Goal: Information Seeking & Learning: Learn about a topic

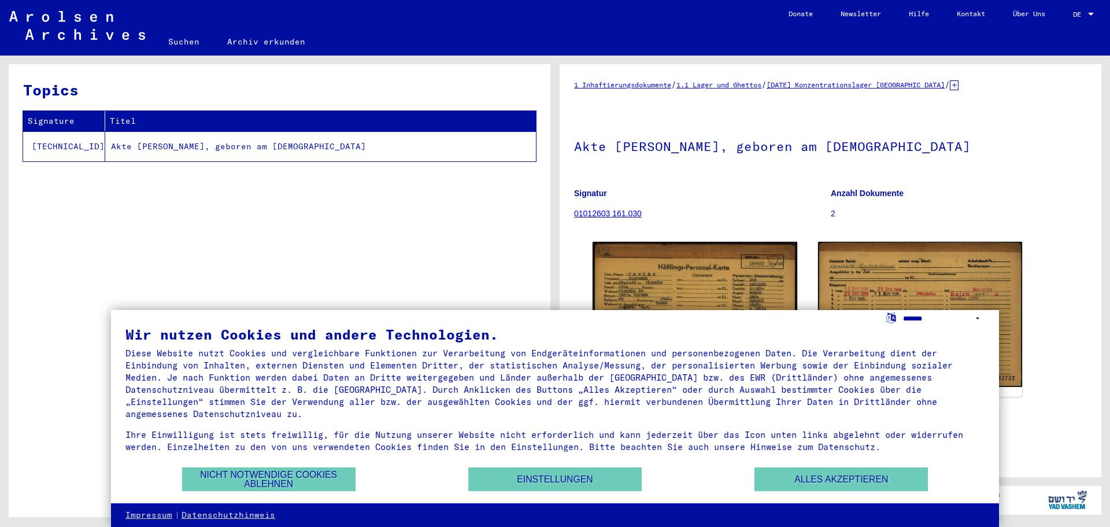
drag, startPoint x: 974, startPoint y: 319, endPoint x: 963, endPoint y: 320, distance: 11.7
click at [974, 319] on select "**********" at bounding box center [944, 318] width 82 height 17
select select "*****"
click at [903, 310] on select "**********" at bounding box center [944, 318] width 82 height 17
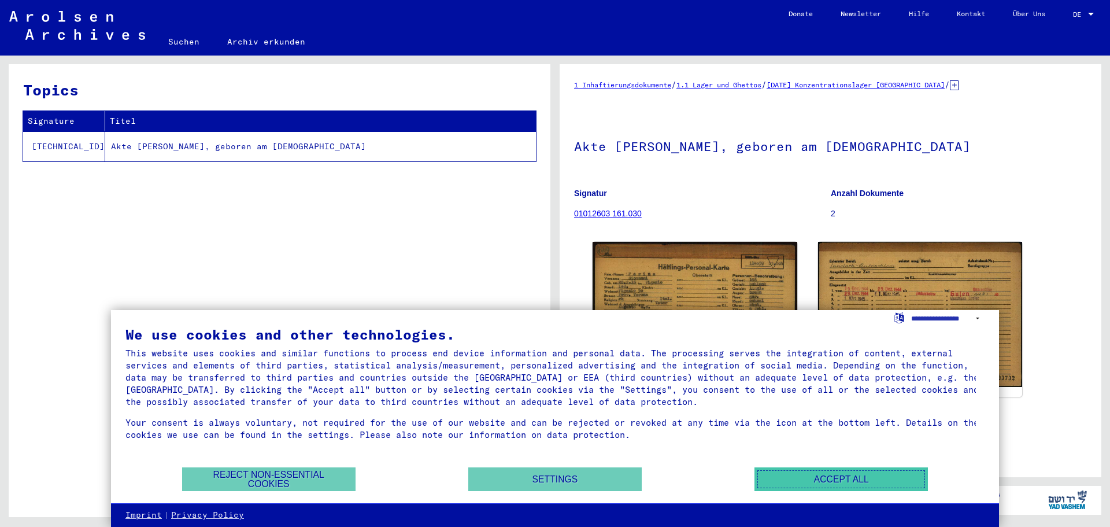
click at [844, 488] on button "Accept all" at bounding box center [841, 479] width 173 height 24
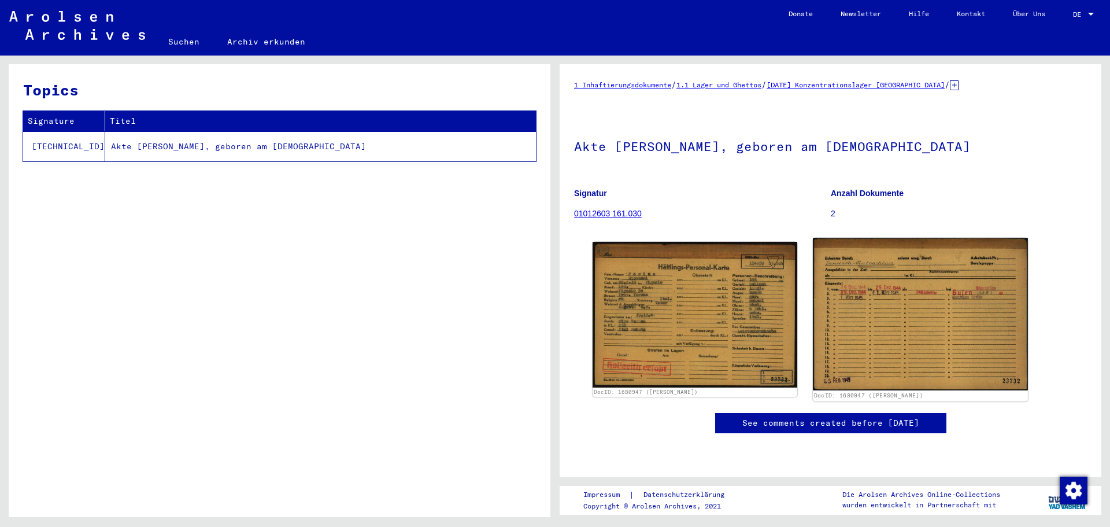
scroll to position [115, 0]
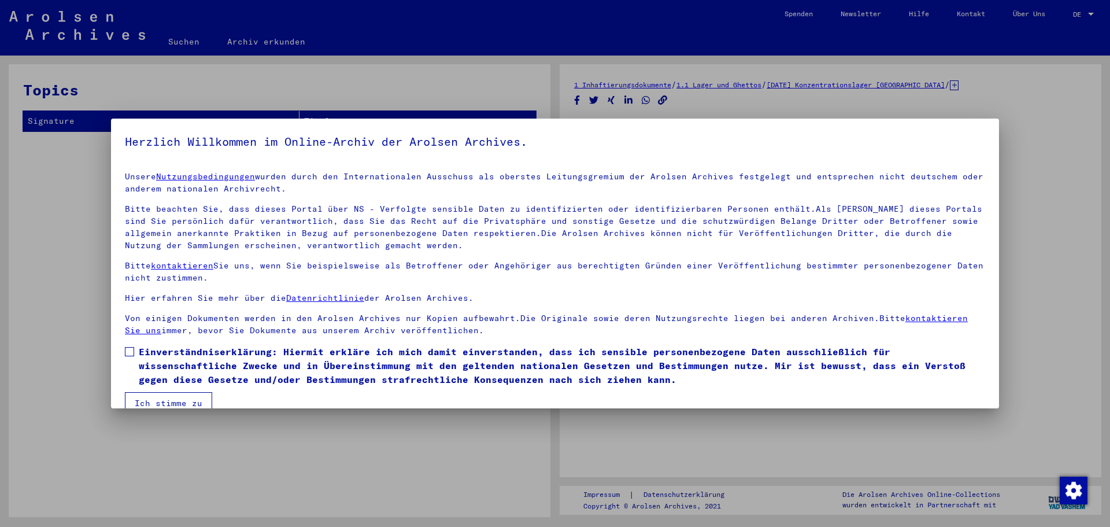
click at [1069, 139] on div at bounding box center [555, 263] width 1110 height 527
click at [19, 202] on div at bounding box center [555, 263] width 1110 height 527
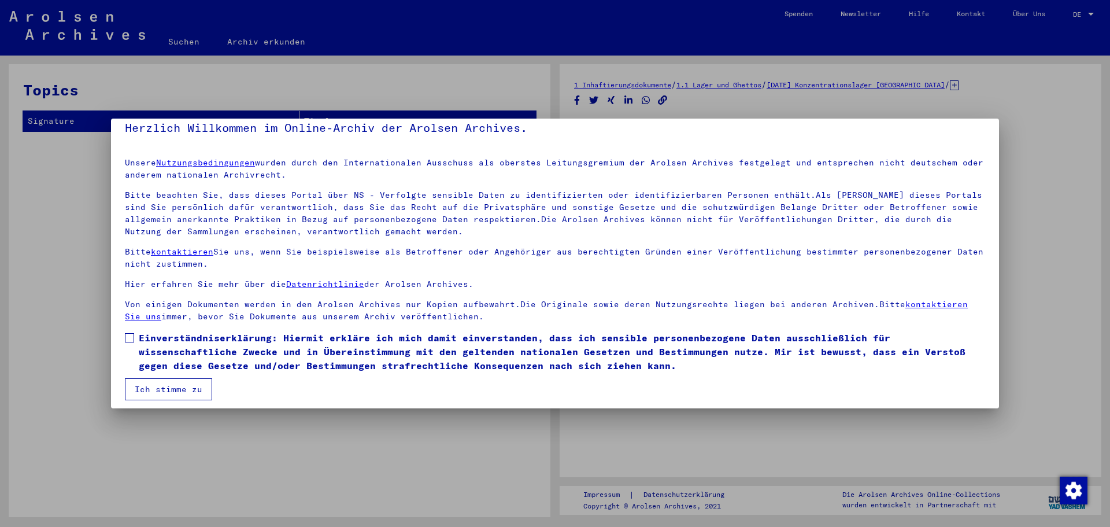
scroll to position [20, 0]
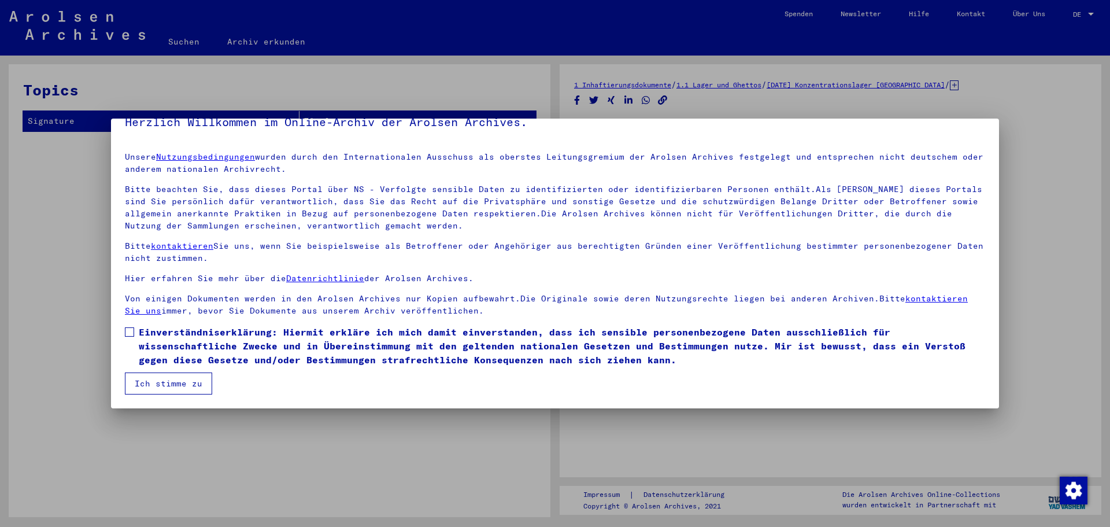
drag, startPoint x: 78, startPoint y: 188, endPoint x: 406, endPoint y: 262, distance: 336.0
click at [77, 188] on div at bounding box center [555, 263] width 1110 height 527
drag, startPoint x: 125, startPoint y: 331, endPoint x: 167, endPoint y: 365, distance: 54.2
click at [125, 331] on span at bounding box center [129, 331] width 9 height 9
click at [171, 382] on button "Ich stimme zu" at bounding box center [168, 383] width 87 height 22
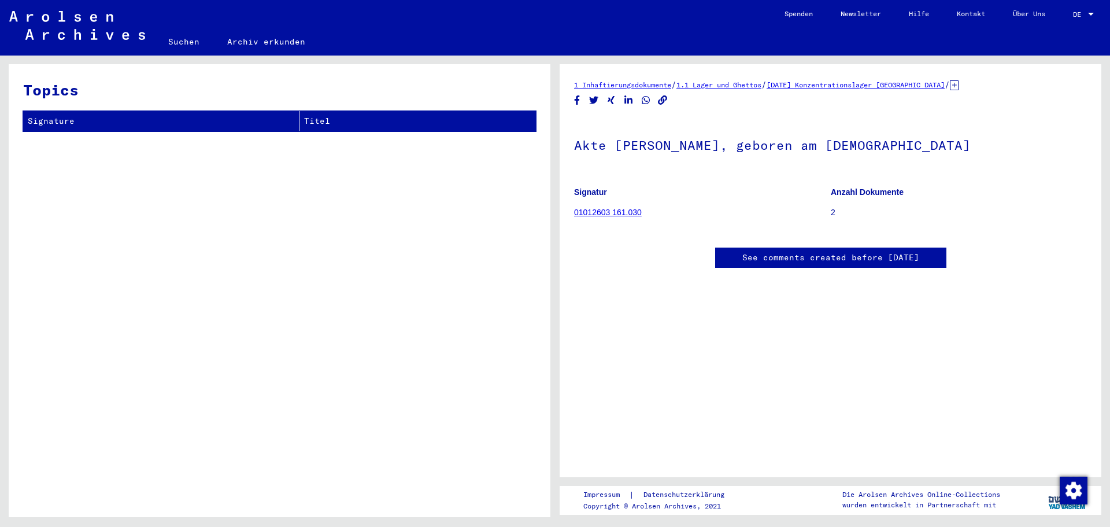
scroll to position [0, 0]
click at [746, 84] on link "1.1 Lager und Ghettos" at bounding box center [718, 84] width 85 height 9
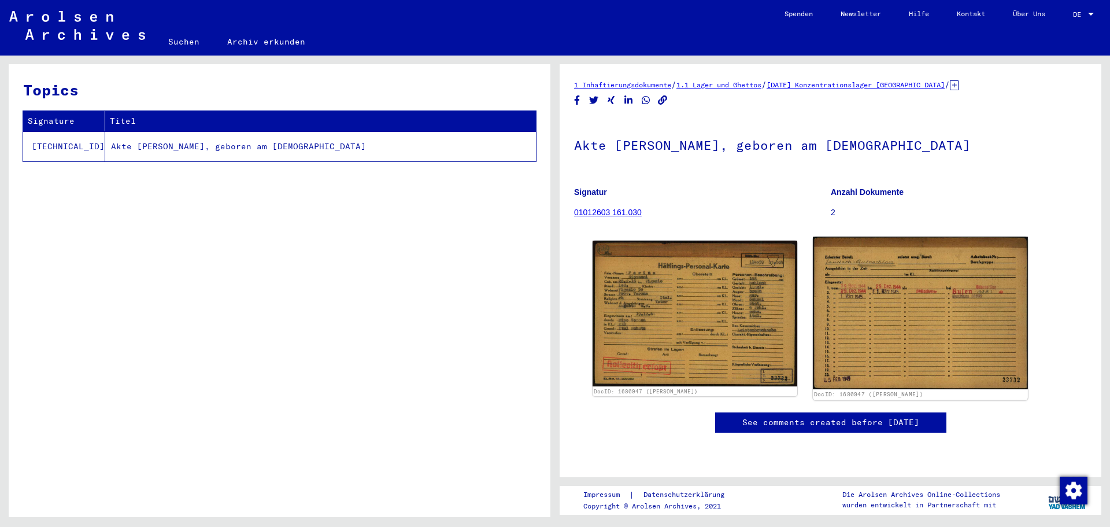
click at [967, 324] on img at bounding box center [920, 313] width 215 height 153
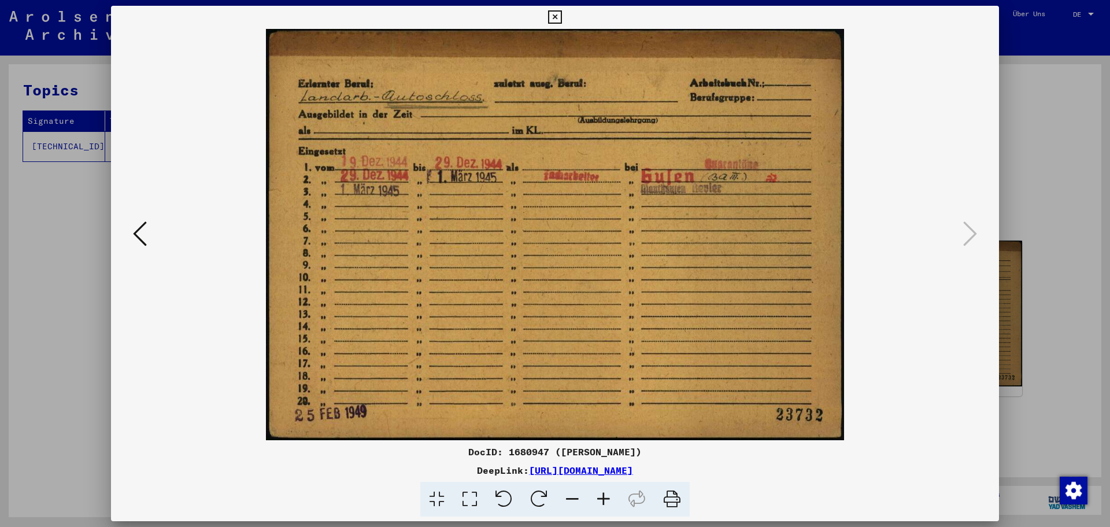
click at [633, 466] on link "[URL][DOMAIN_NAME]" at bounding box center [581, 470] width 104 height 12
